Goal: Communication & Community: Answer question/provide support

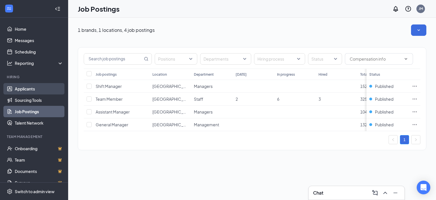
click at [18, 88] on link "Applicants" at bounding box center [39, 88] width 49 height 11
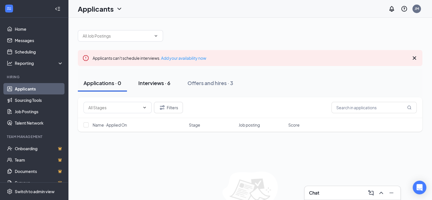
click at [158, 85] on div "Interviews · 6" at bounding box center [154, 82] width 32 height 7
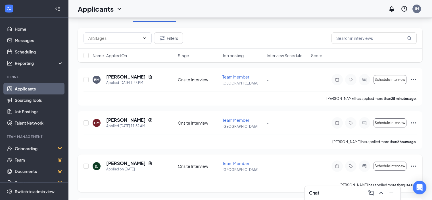
scroll to position [85, 0]
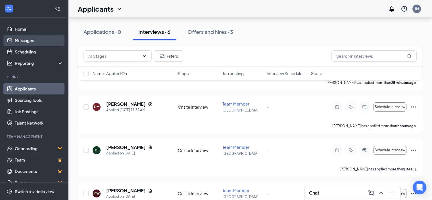
click at [24, 43] on link "Messages" at bounding box center [39, 40] width 49 height 11
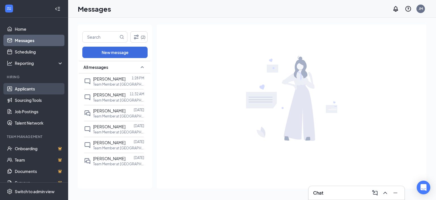
click at [26, 85] on link "Applicants" at bounding box center [39, 88] width 49 height 11
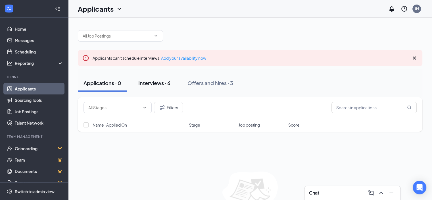
click at [150, 82] on div "Interviews · 6" at bounding box center [154, 82] width 32 height 7
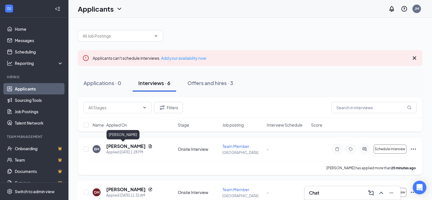
click at [116, 147] on h5 "[PERSON_NAME]" at bounding box center [125, 146] width 39 height 6
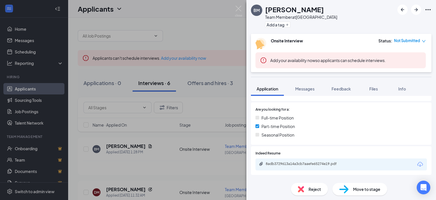
scroll to position [114, 0]
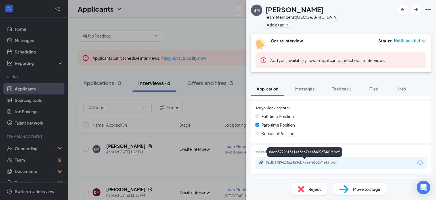
click at [287, 160] on div "8adb3729613a14a3cb7aaefe65274e19.pdf" at bounding box center [306, 162] width 80 height 5
click at [19, 40] on div "BM Brock M Team Member at Trenton Add a tag Onsite Interview Status : Not Submi…" at bounding box center [218, 100] width 436 height 200
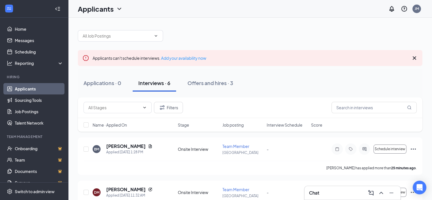
click at [159, 81] on div "Interviews · 6" at bounding box center [154, 82] width 32 height 7
click at [114, 143] on h5 "[PERSON_NAME]" at bounding box center [125, 146] width 39 height 6
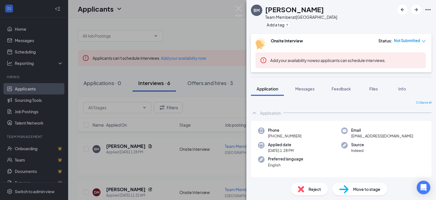
click at [16, 39] on div "BM Brock M Team Member at Trenton Add a tag Onsite Interview Status : Not Submi…" at bounding box center [218, 100] width 436 height 200
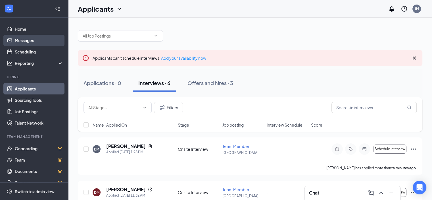
click at [32, 39] on link "Messages" at bounding box center [39, 40] width 49 height 11
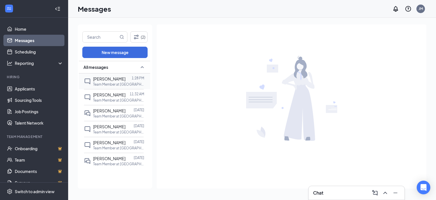
click at [117, 82] on p "Team Member at [GEOGRAPHIC_DATA]" at bounding box center [118, 84] width 51 height 5
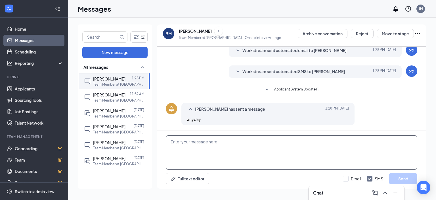
scroll to position [43, 0]
click at [225, 147] on textarea at bounding box center [292, 152] width 252 height 34
type textarea "when is the best time for you to come for a interview"
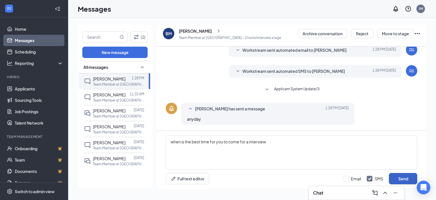
click at [405, 177] on button "Send" at bounding box center [403, 178] width 28 height 11
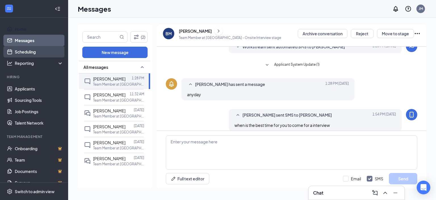
scroll to position [74, 0]
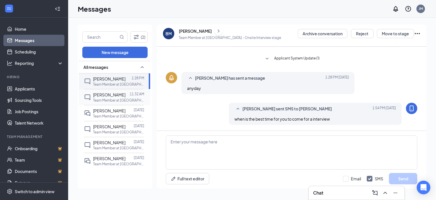
click at [102, 99] on p "Team Member at [GEOGRAPHIC_DATA]" at bounding box center [118, 100] width 51 height 5
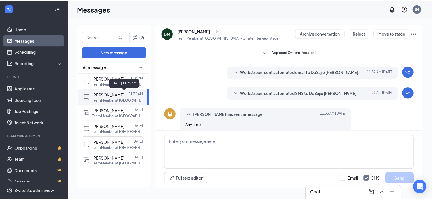
scroll to position [43, 0]
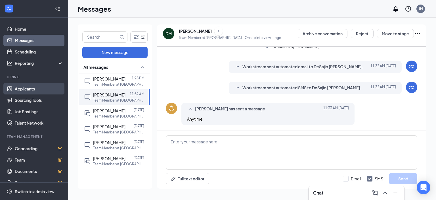
click at [25, 88] on link "Applicants" at bounding box center [39, 88] width 49 height 11
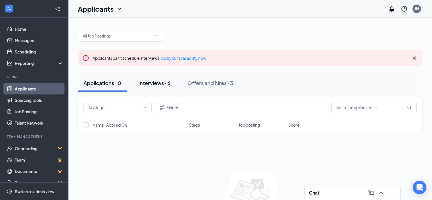
click at [153, 81] on div "Interviews · 6" at bounding box center [154, 82] width 32 height 7
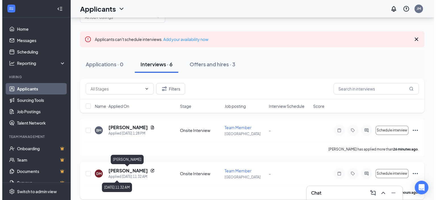
scroll to position [28, 0]
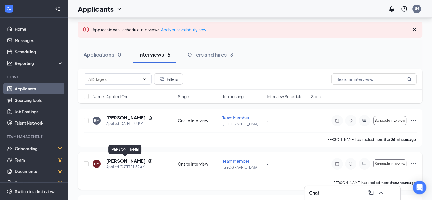
click at [125, 161] on h5 "[PERSON_NAME]" at bounding box center [125, 161] width 39 height 6
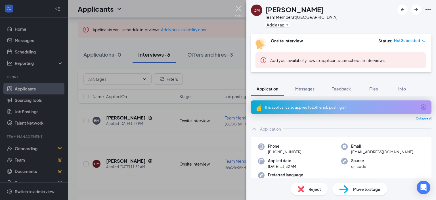
click at [236, 8] on img at bounding box center [238, 11] width 7 height 11
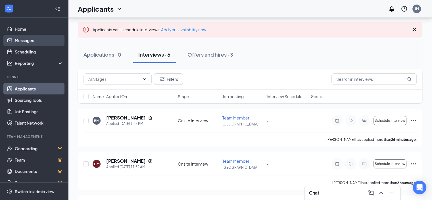
click at [27, 43] on link "Messages" at bounding box center [39, 40] width 49 height 11
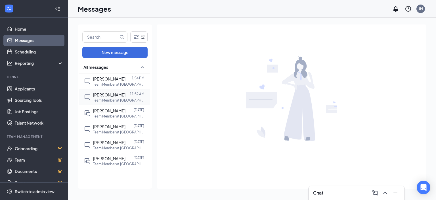
click at [99, 98] on p "Team Member at [GEOGRAPHIC_DATA]" at bounding box center [118, 100] width 51 height 5
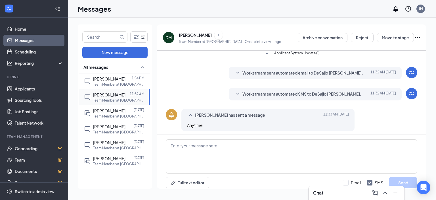
scroll to position [4, 0]
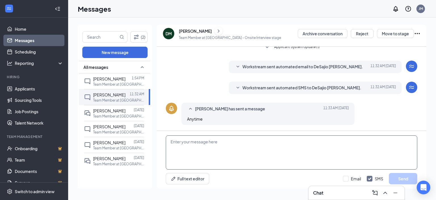
click at [262, 149] on textarea at bounding box center [292, 152] width 252 height 34
type textarea "best day and time frame your able to come in for a interview"
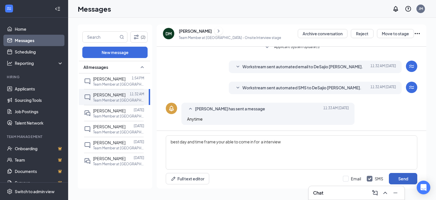
click at [397, 176] on button "Send" at bounding box center [403, 178] width 28 height 11
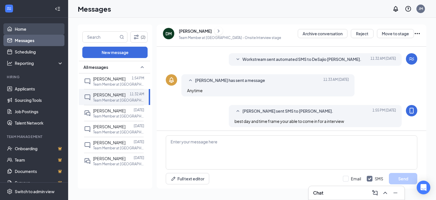
scroll to position [74, 0]
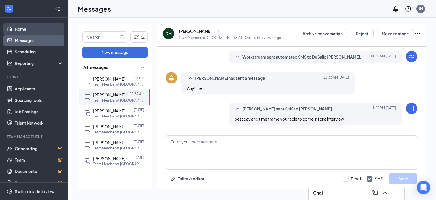
click at [23, 28] on link "Home" at bounding box center [39, 28] width 49 height 11
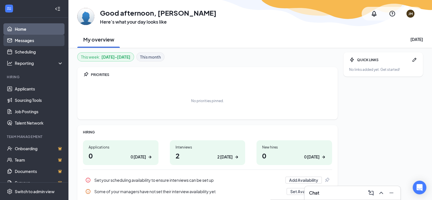
click at [19, 41] on link "Messages" at bounding box center [39, 40] width 49 height 11
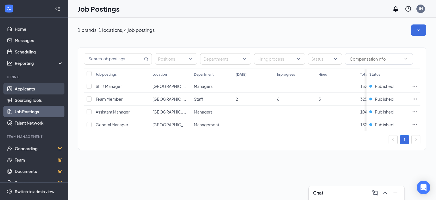
click at [22, 86] on link "Applicants" at bounding box center [39, 88] width 49 height 11
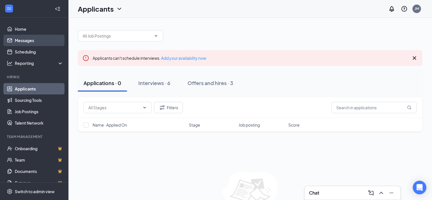
click at [25, 41] on link "Messages" at bounding box center [39, 40] width 49 height 11
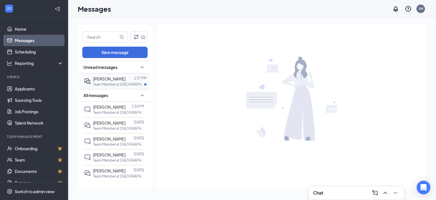
click at [102, 80] on span "[PERSON_NAME]" at bounding box center [109, 78] width 32 height 5
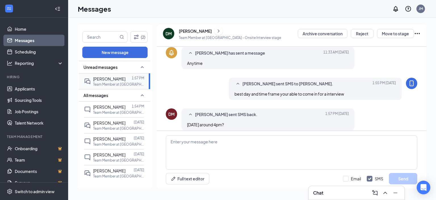
scroll to position [104, 0]
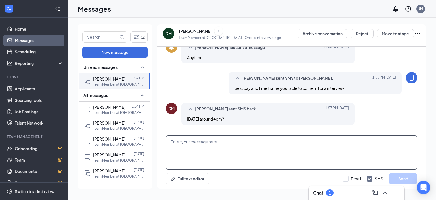
click at [206, 158] on textarea at bounding box center [292, 152] width 252 height 34
type textarea "5"
type textarea "i"
type textarea "my co-manager could do a interview at 5:30 pm [DATE]"
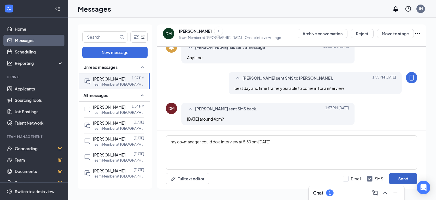
click at [405, 177] on button "Send" at bounding box center [403, 178] width 28 height 11
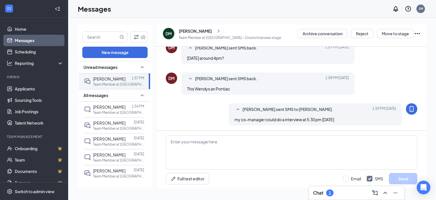
scroll to position [166, 0]
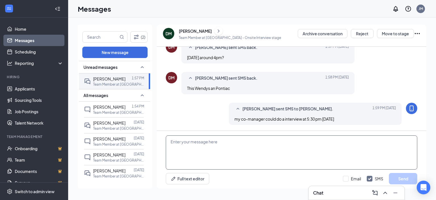
click at [231, 145] on textarea at bounding box center [292, 152] width 252 height 34
type textarea "no we are in [GEOGRAPHIC_DATA] mi"
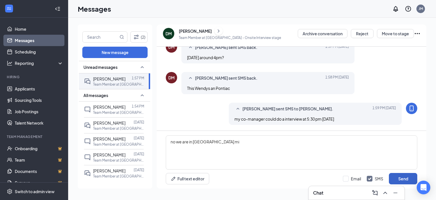
click at [404, 180] on button "Send" at bounding box center [403, 178] width 28 height 11
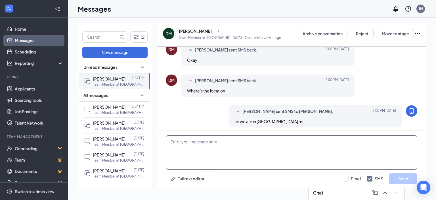
scroll to position [258, 0]
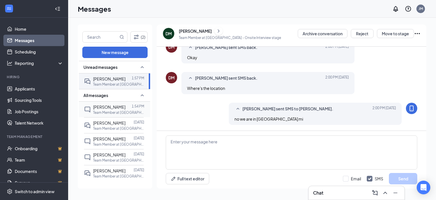
click at [97, 108] on span "[PERSON_NAME]" at bounding box center [109, 106] width 32 height 5
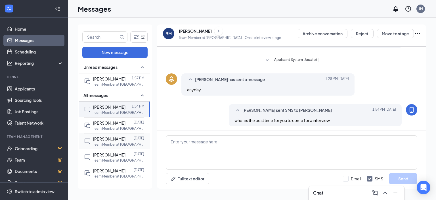
scroll to position [74, 0]
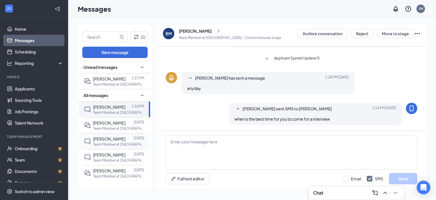
click at [105, 141] on span "[PERSON_NAME]" at bounding box center [109, 138] width 32 height 5
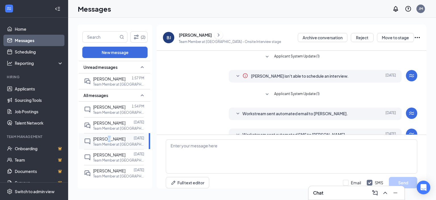
scroll to position [4, 0]
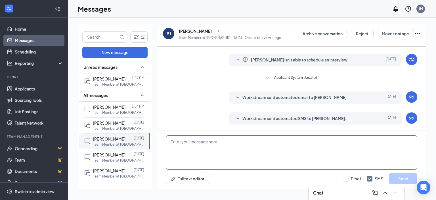
click at [191, 158] on textarea at bounding box center [292, 152] width 252 height 34
type textarea "when could you come in for a interview"
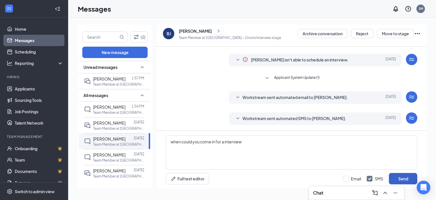
click at [401, 177] on button "Send" at bounding box center [403, 178] width 28 height 11
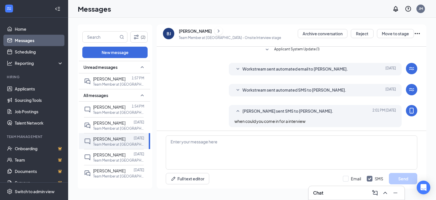
scroll to position [43, 0]
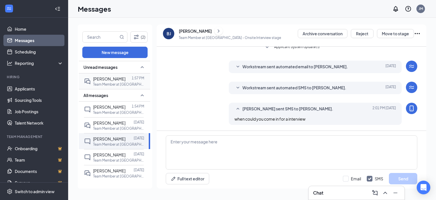
click at [103, 83] on p "Team Member at [GEOGRAPHIC_DATA]" at bounding box center [118, 84] width 51 height 5
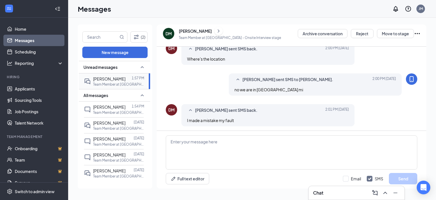
scroll to position [231, 0]
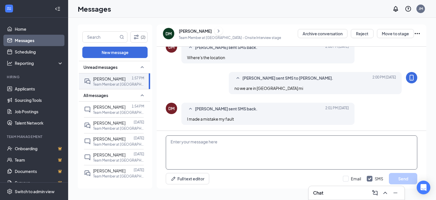
click at [235, 142] on textarea at bounding box center [292, 152] width 252 height 34
click at [216, 141] on textarea "no worries thank you fo rletting me know" at bounding box center [292, 152] width 252 height 34
type textarea "no worries thank you for letting me know"
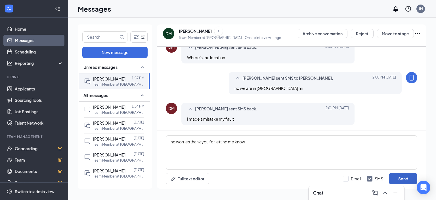
click at [398, 177] on button "Send" at bounding box center [403, 178] width 28 height 11
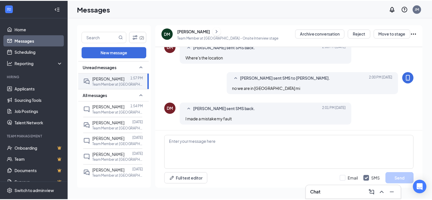
scroll to position [262, 0]
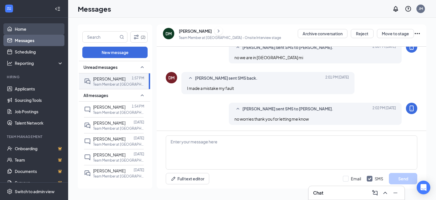
click at [23, 28] on link "Home" at bounding box center [39, 28] width 49 height 11
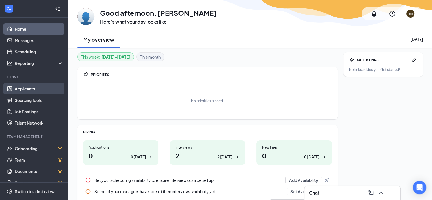
click at [28, 87] on link "Applicants" at bounding box center [39, 88] width 49 height 11
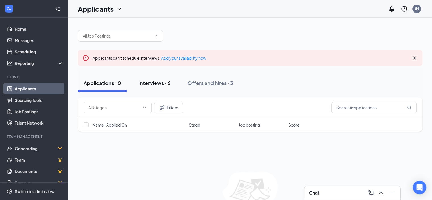
click at [152, 81] on div "Interviews · 6" at bounding box center [154, 82] width 32 height 7
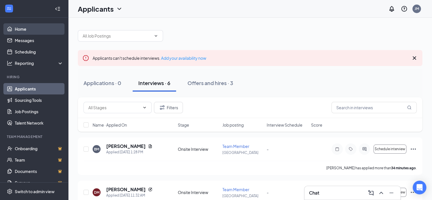
click at [22, 26] on link "Home" at bounding box center [39, 28] width 49 height 11
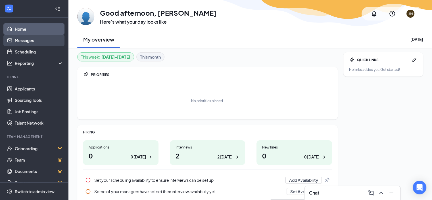
click at [27, 41] on link "Messages" at bounding box center [39, 40] width 49 height 11
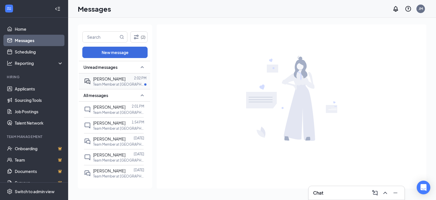
click at [107, 78] on span "[PERSON_NAME]" at bounding box center [109, 78] width 32 height 5
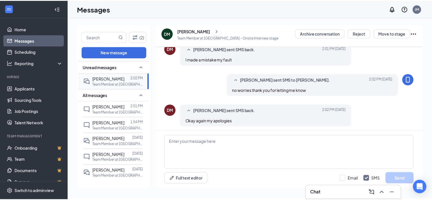
scroll to position [241, 0]
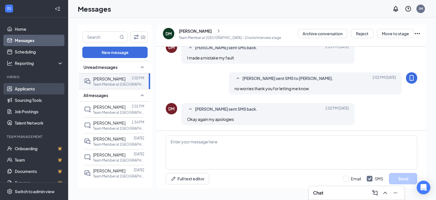
click at [24, 90] on link "Applicants" at bounding box center [39, 88] width 49 height 11
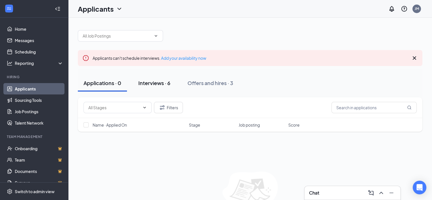
click at [160, 82] on div "Interviews · 6" at bounding box center [154, 82] width 32 height 7
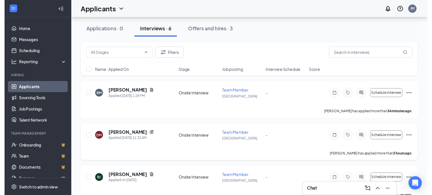
scroll to position [57, 0]
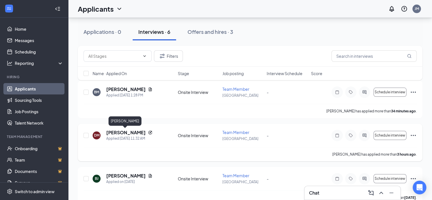
click at [122, 131] on h5 "[PERSON_NAME]" at bounding box center [125, 132] width 39 height 6
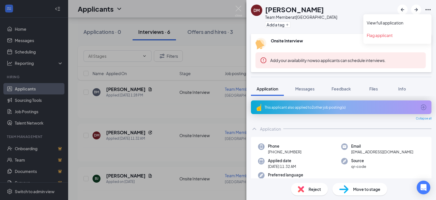
click at [428, 10] on icon "Ellipses" at bounding box center [428, 9] width 5 height 1
click at [238, 9] on img at bounding box center [238, 11] width 7 height 11
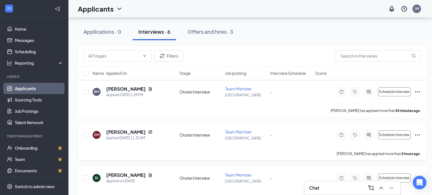
click at [417, 134] on icon "Ellipses" at bounding box center [417, 135] width 7 height 7
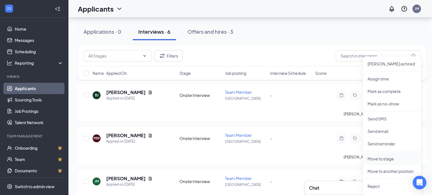
scroll to position [142, 0]
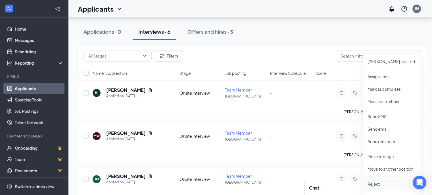
click at [376, 183] on p "Reject" at bounding box center [391, 184] width 49 height 6
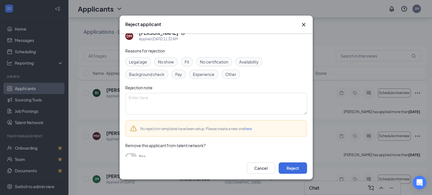
scroll to position [14, 0]
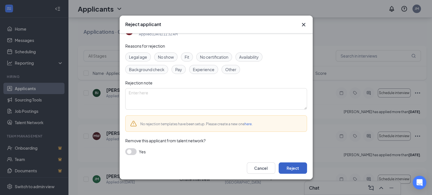
click at [289, 171] on button "Reject" at bounding box center [293, 168] width 28 height 11
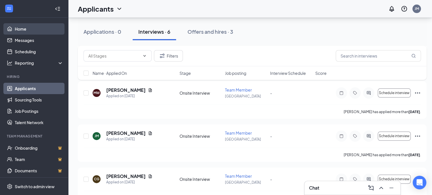
click at [24, 28] on link "Home" at bounding box center [39, 28] width 49 height 11
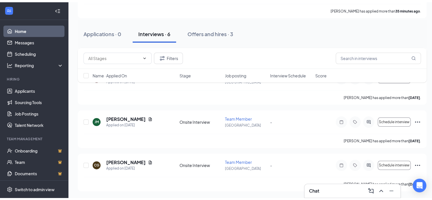
scroll to position [35, 0]
